Goal: Task Accomplishment & Management: Use online tool/utility

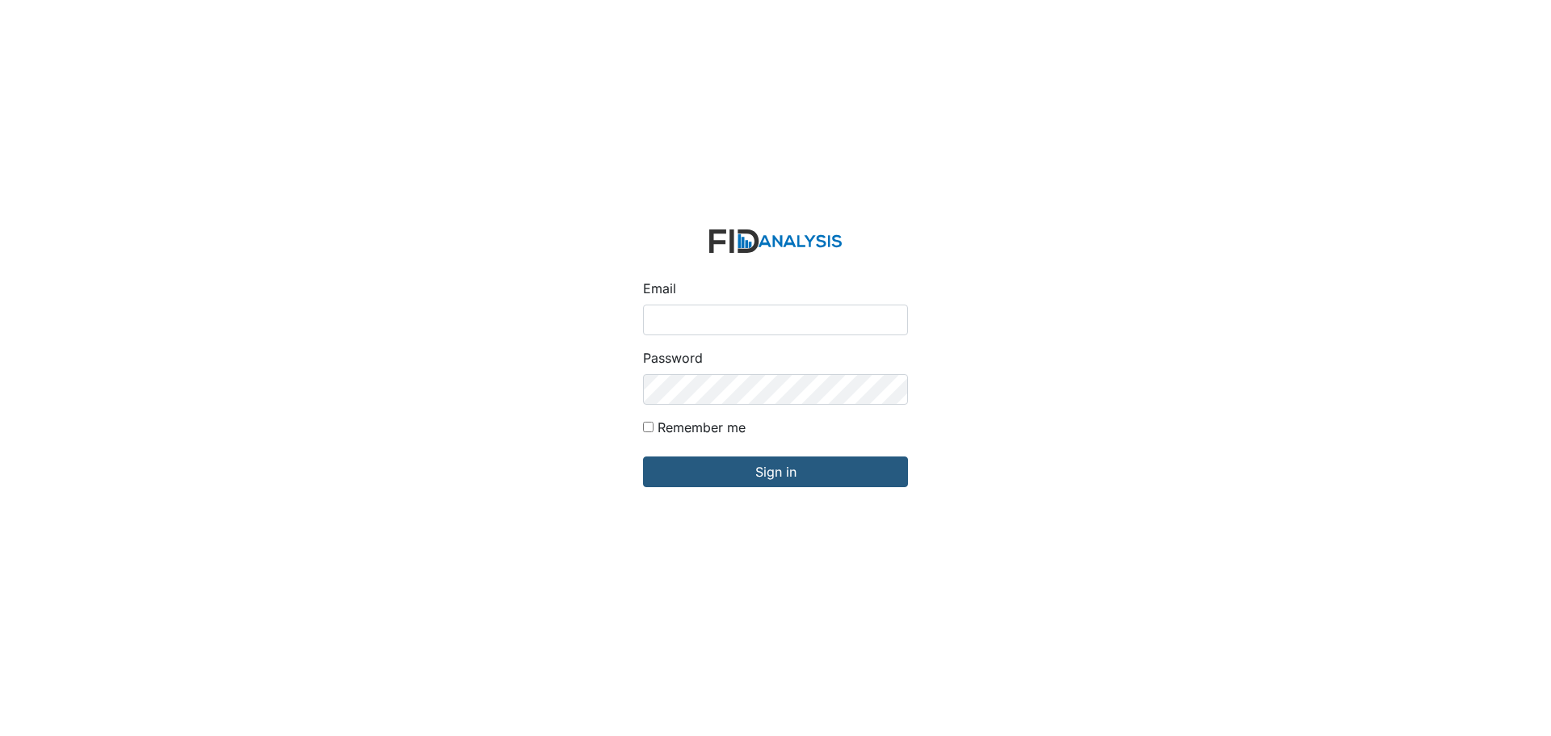
click at [682, 321] on input "Email" at bounding box center [775, 320] width 265 height 31
type input "[EMAIL_ADDRESS][DOMAIN_NAME]"
click at [643, 456] on input "Sign in" at bounding box center [775, 471] width 265 height 31
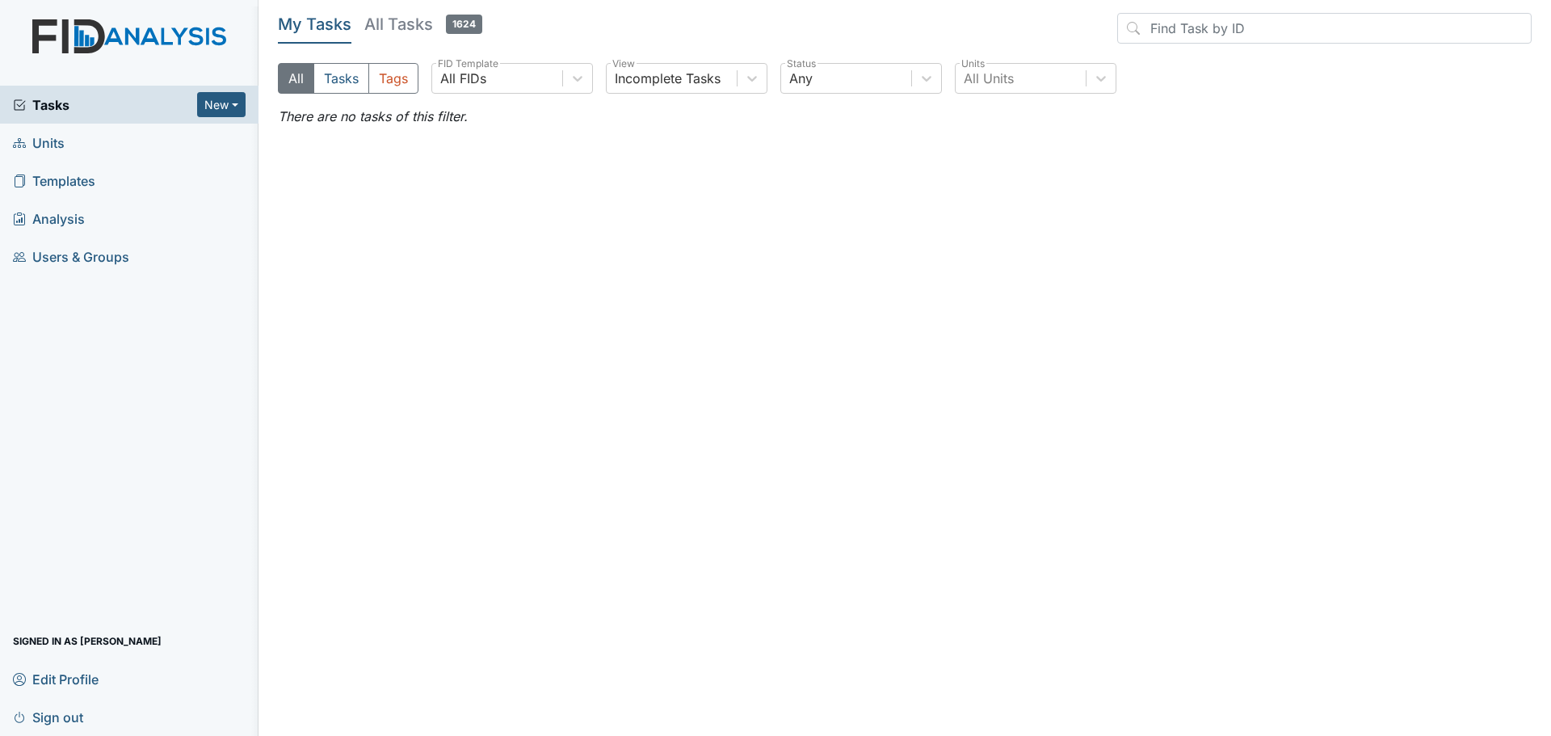
click at [53, 143] on span "Units" at bounding box center [39, 142] width 52 height 25
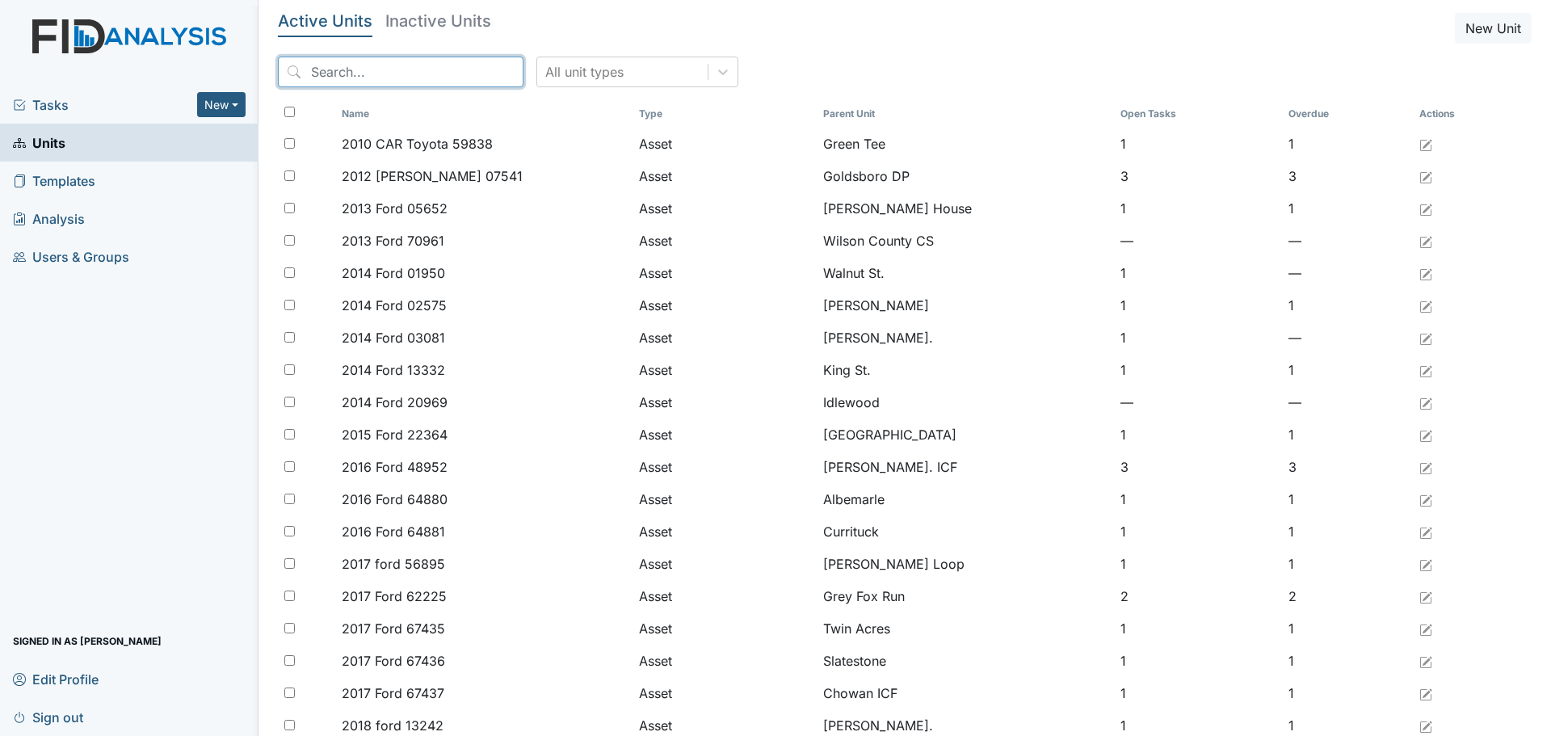
click at [385, 74] on input "search" at bounding box center [401, 72] width 246 height 31
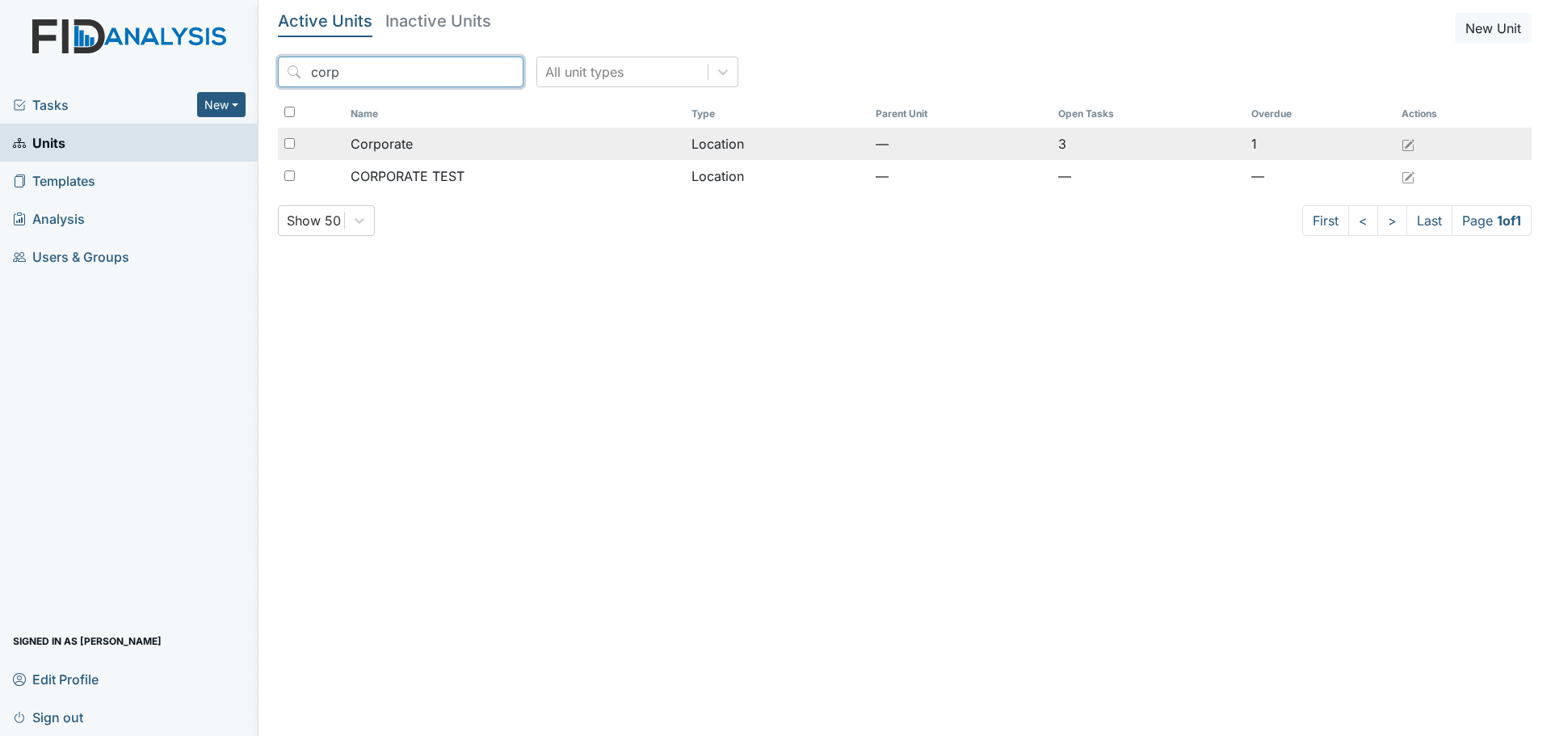
type input "corp"
click at [431, 148] on div "Corporate" at bounding box center [515, 143] width 329 height 19
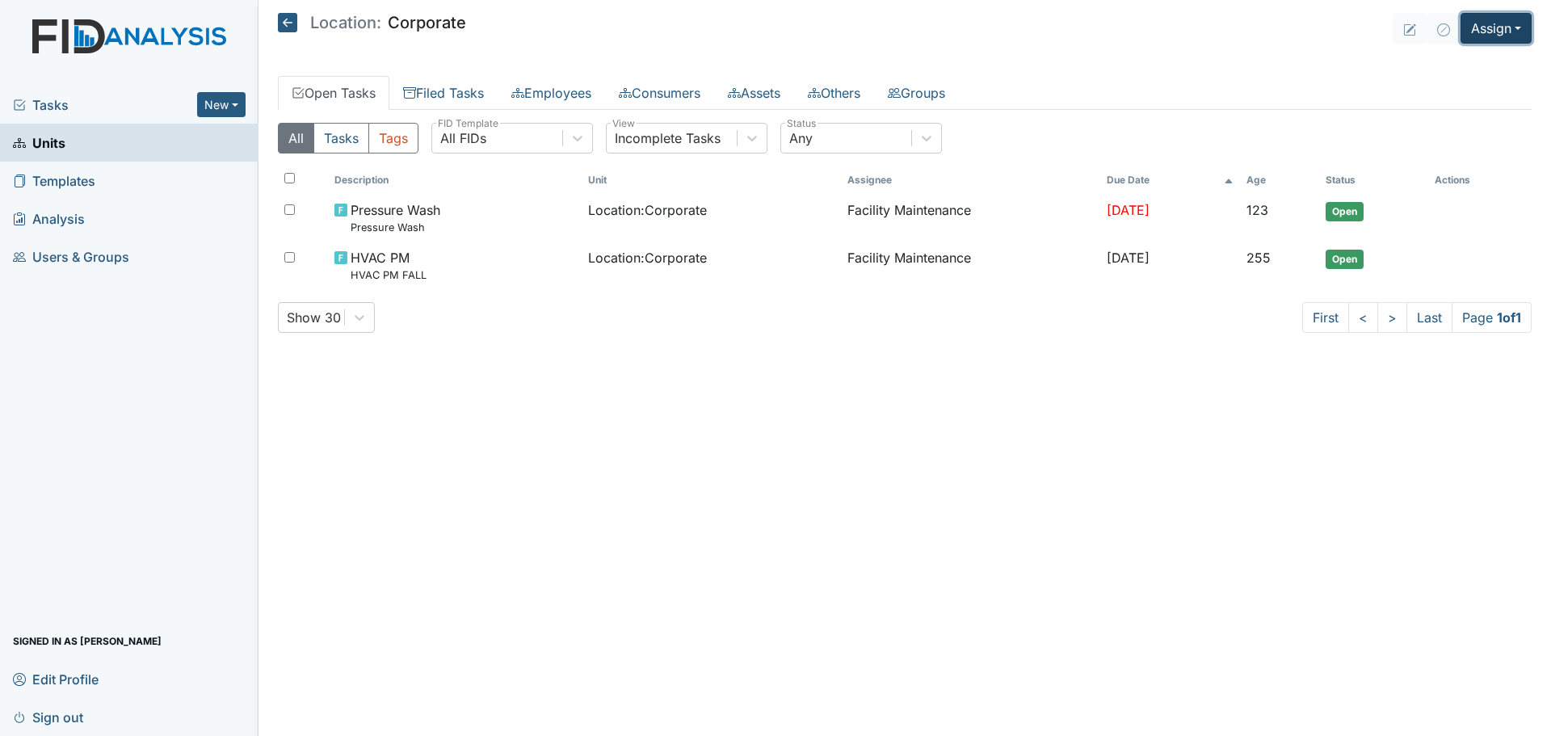
click at [1494, 28] on button "Assign" at bounding box center [1496, 28] width 71 height 31
click at [1472, 86] on link "Assign Inspection" at bounding box center [1457, 91] width 145 height 26
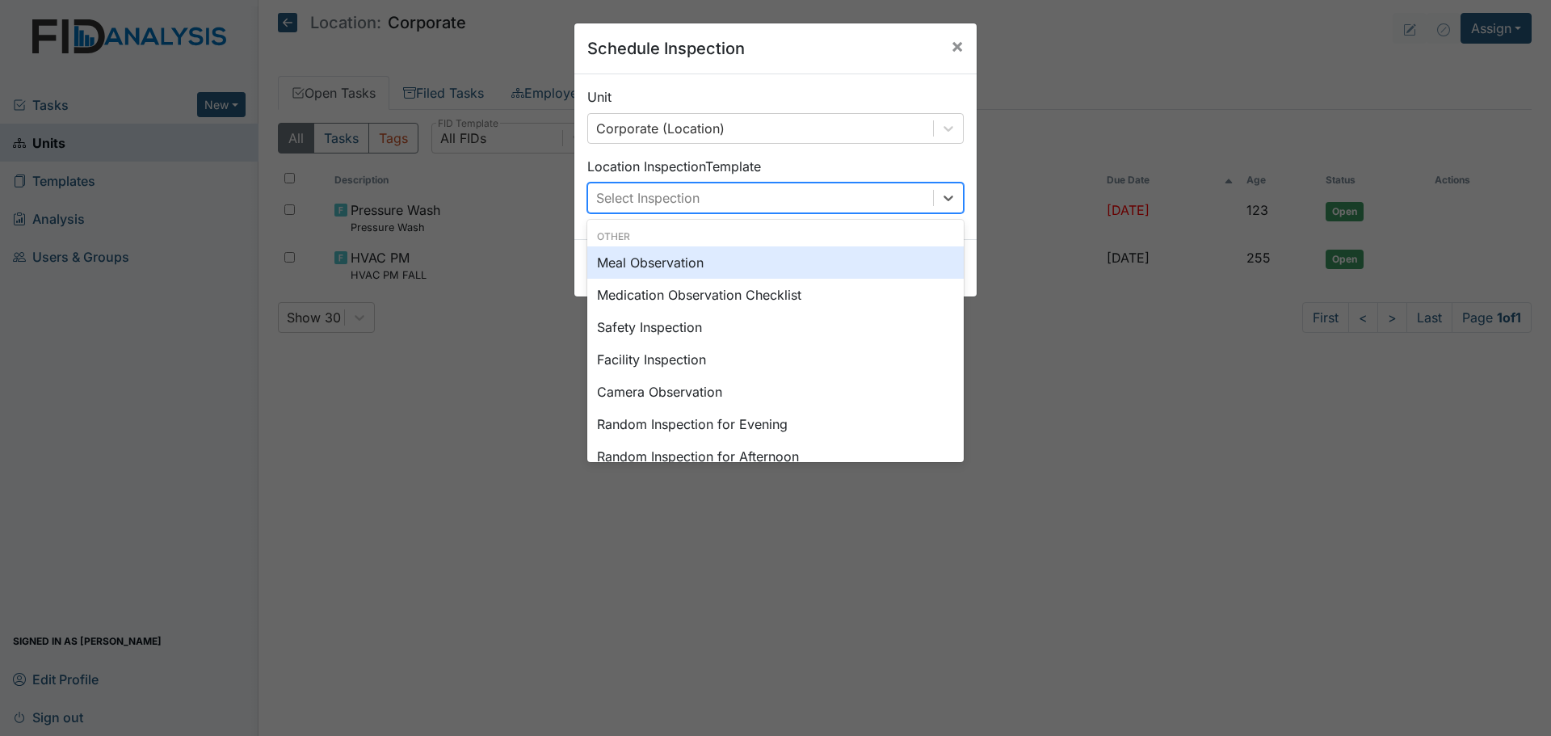
click at [795, 196] on div "Select Inspection" at bounding box center [760, 197] width 345 height 29
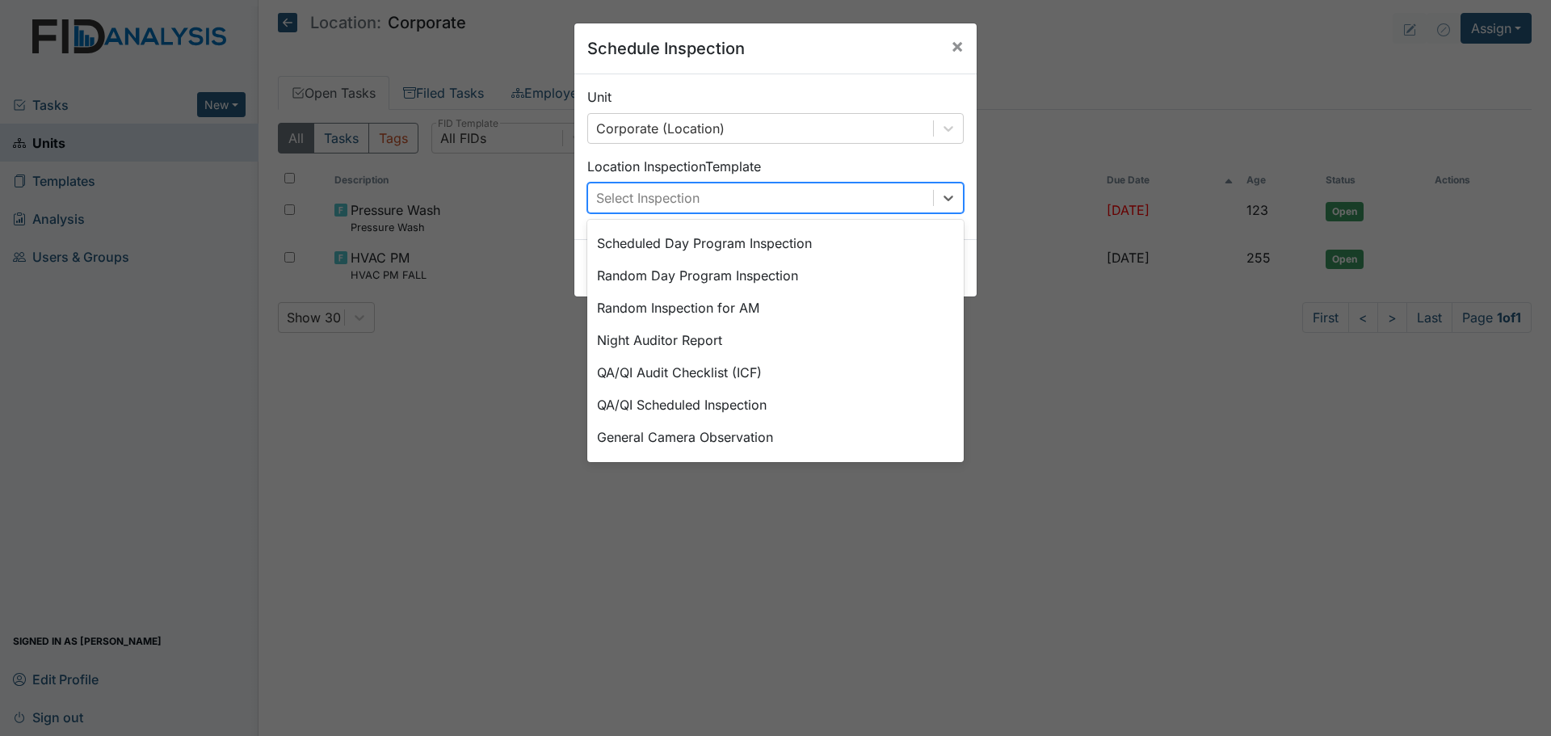
scroll to position [279, 0]
click at [834, 345] on div "Night Auditor Report" at bounding box center [775, 339] width 376 height 32
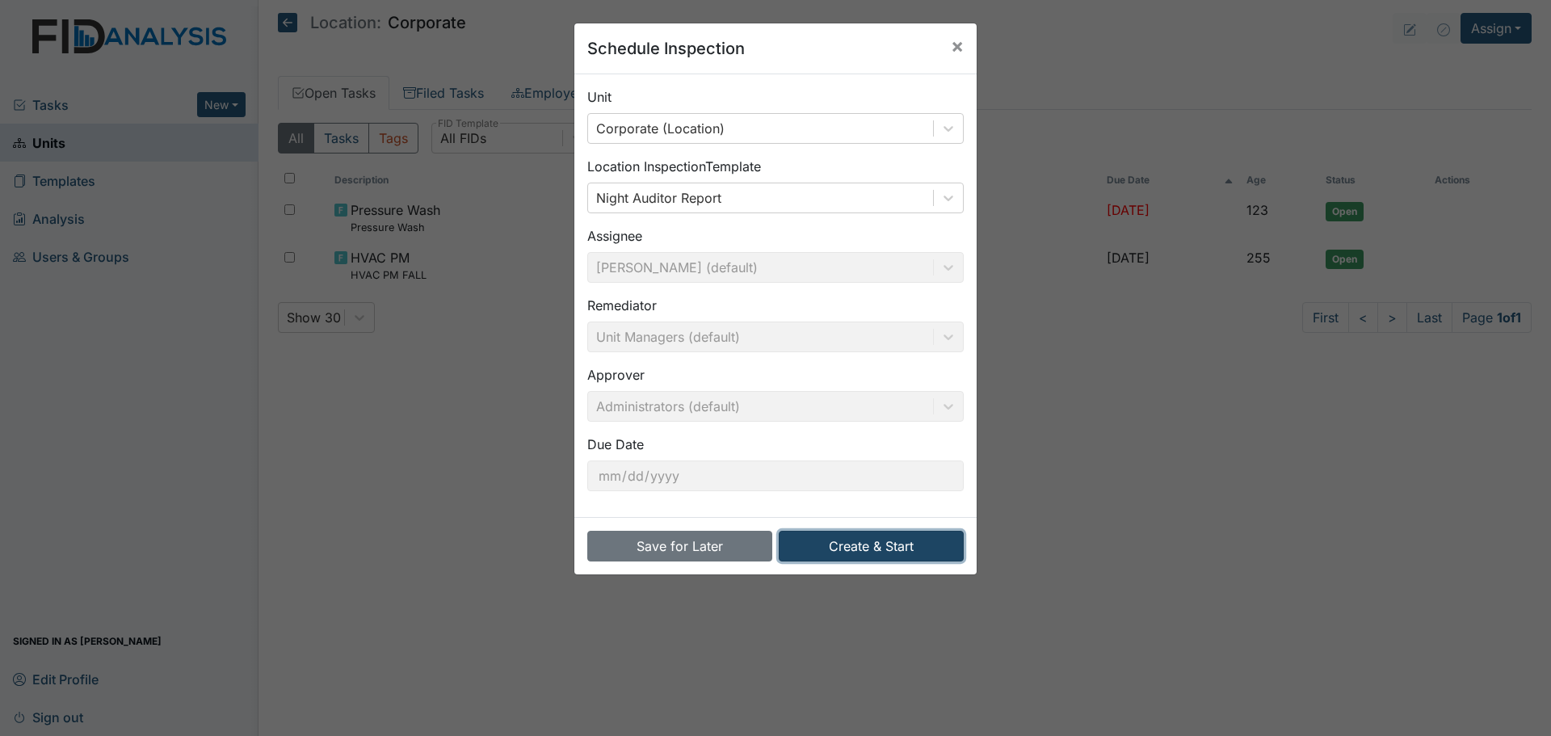
click at [855, 544] on button "Create & Start" at bounding box center [871, 546] width 185 height 31
